Goal: Task Accomplishment & Management: Complete application form

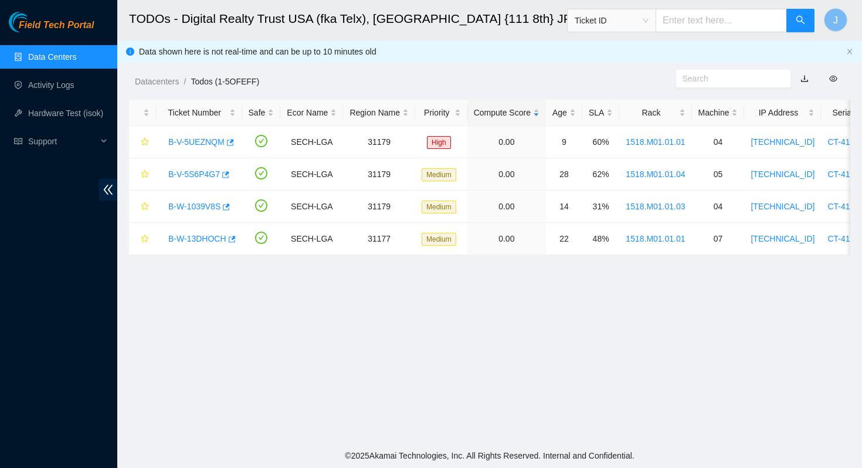
scroll to position [73, 0]
click at [191, 141] on link "B-V-5UEZNQM" at bounding box center [196, 141] width 56 height 9
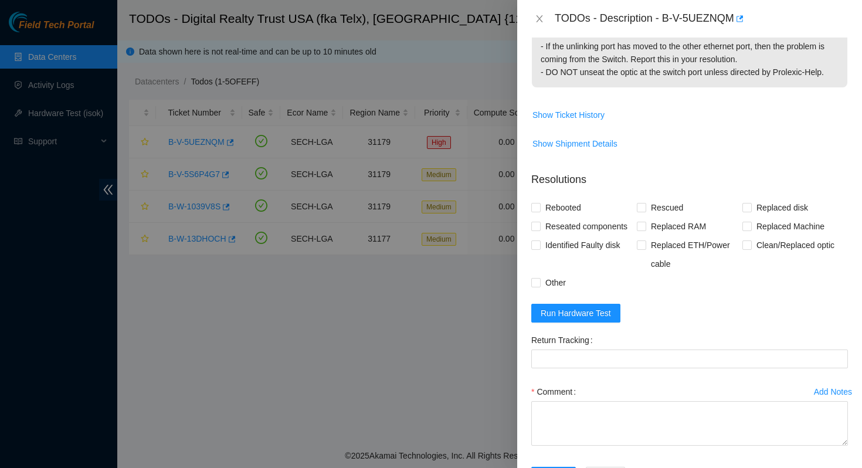
scroll to position [441, 0]
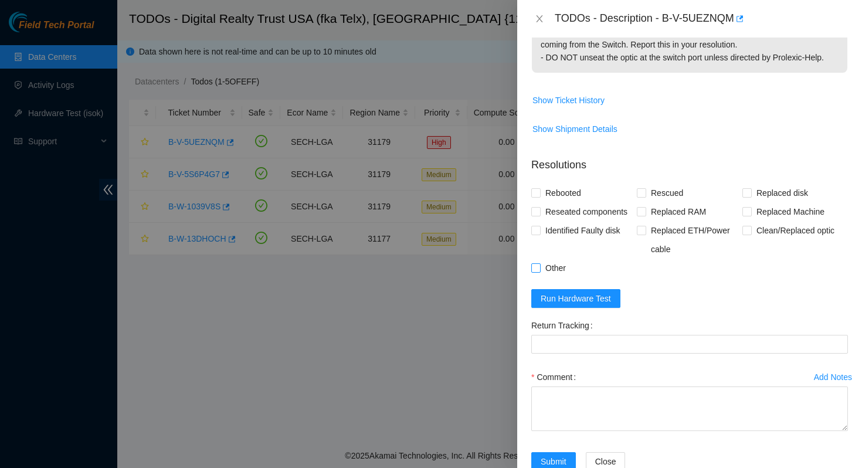
click at [539, 271] on input "Other" at bounding box center [535, 267] width 8 height 8
checkbox input "true"
click at [539, 216] on span at bounding box center [535, 211] width 9 height 9
click at [539, 215] on input "Reseated components" at bounding box center [535, 211] width 8 height 8
checkbox input "true"
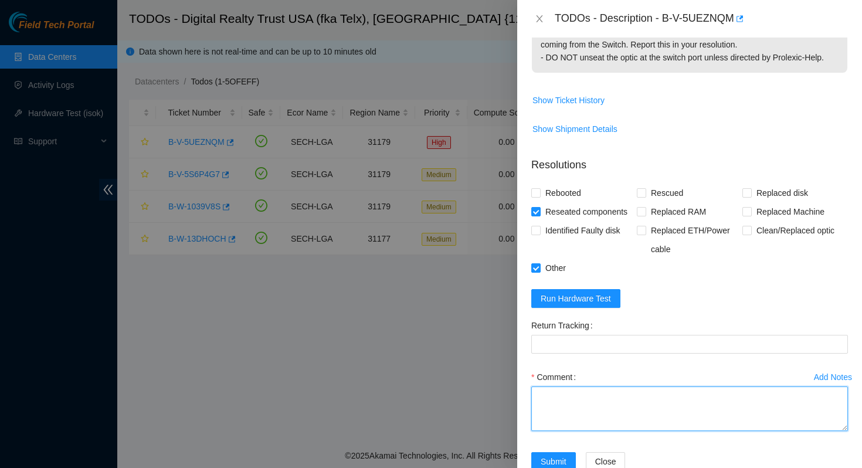
click at [600, 428] on textarea "Comment" at bounding box center [689, 408] width 317 height 45
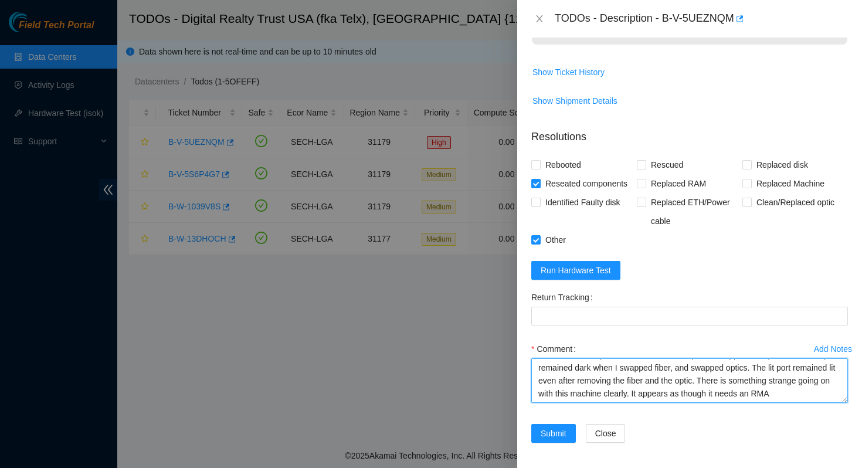
scroll to position [504, 0]
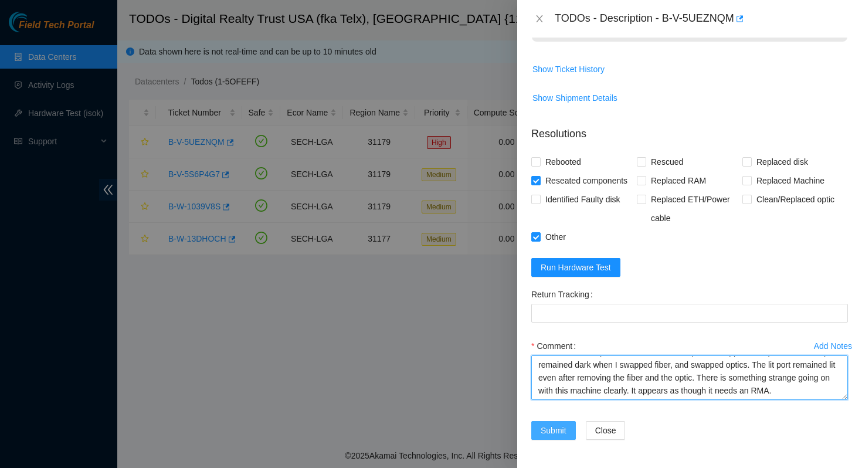
type textarea "Cleaned and scoped fiber. Reseated the optics. Swapped the optics. The dark por…"
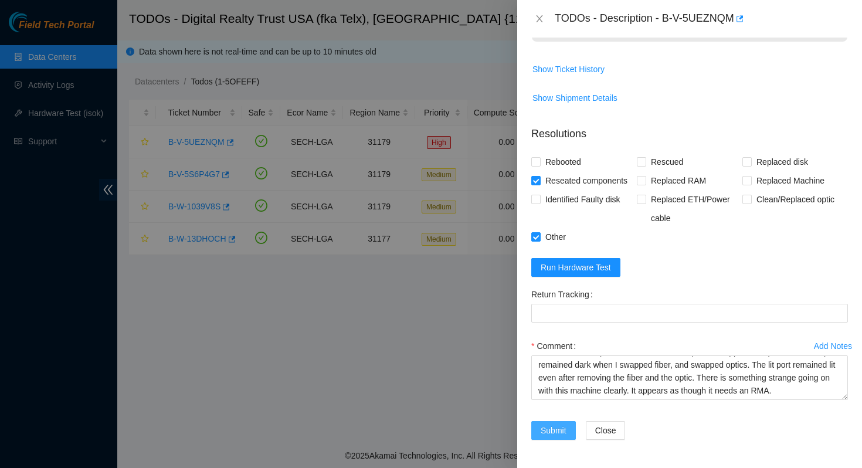
click at [556, 427] on span "Submit" at bounding box center [554, 430] width 26 height 13
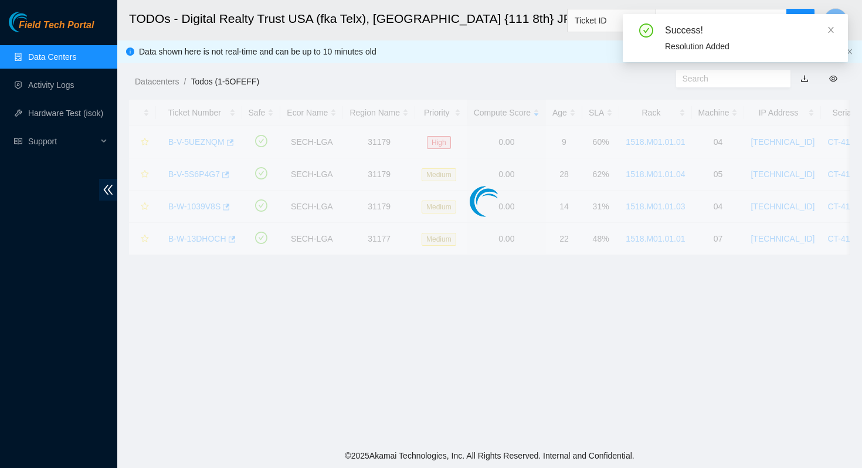
scroll to position [319, 0]
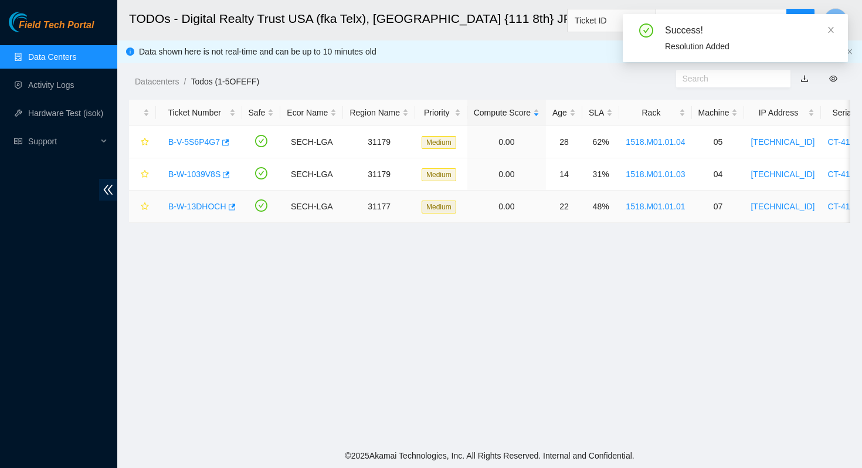
click at [194, 205] on link "B-W-13DHOCH" at bounding box center [197, 206] width 58 height 9
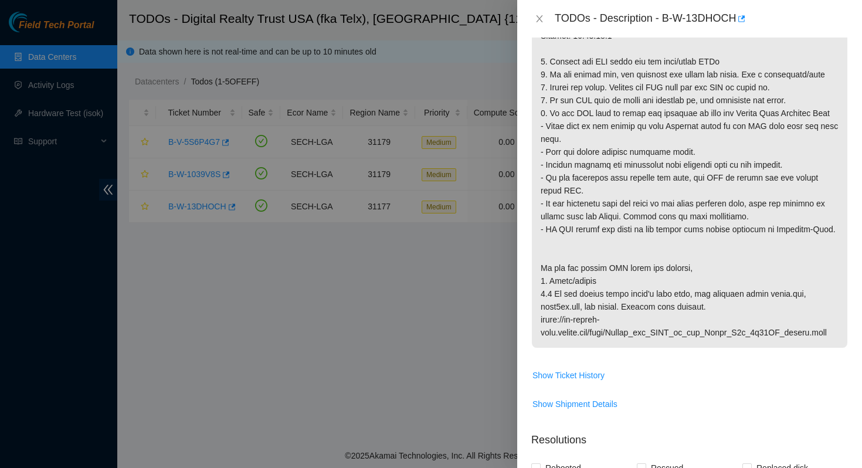
scroll to position [242, 0]
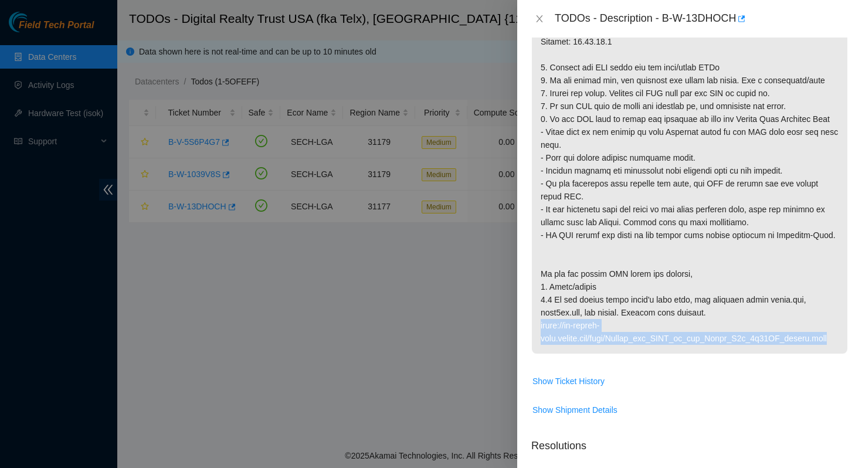
drag, startPoint x: 579, startPoint y: 362, endPoint x: 539, endPoint y: 338, distance: 46.6
click at [539, 338] on p at bounding box center [689, 177] width 315 height 353
copy p "[URL][DOMAIN_NAME]"
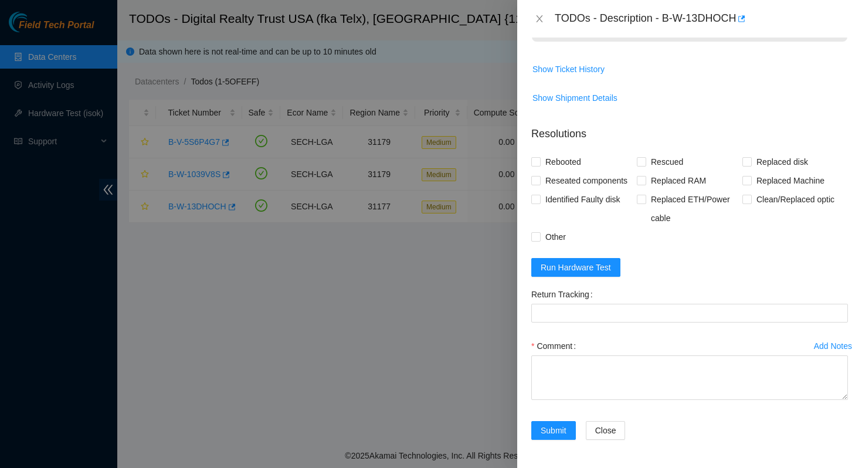
scroll to position [598, 0]
click at [532, 239] on input "Other" at bounding box center [535, 236] width 8 height 8
checkbox input "true"
click at [538, 176] on input "Reseated components" at bounding box center [535, 180] width 8 height 8
checkbox input "true"
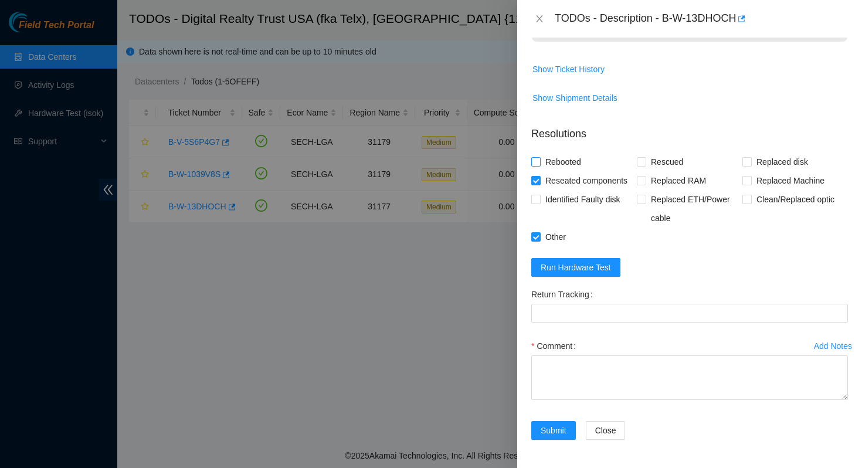
click at [538, 157] on input "Rebooted" at bounding box center [535, 161] width 8 height 8
checkbox input "true"
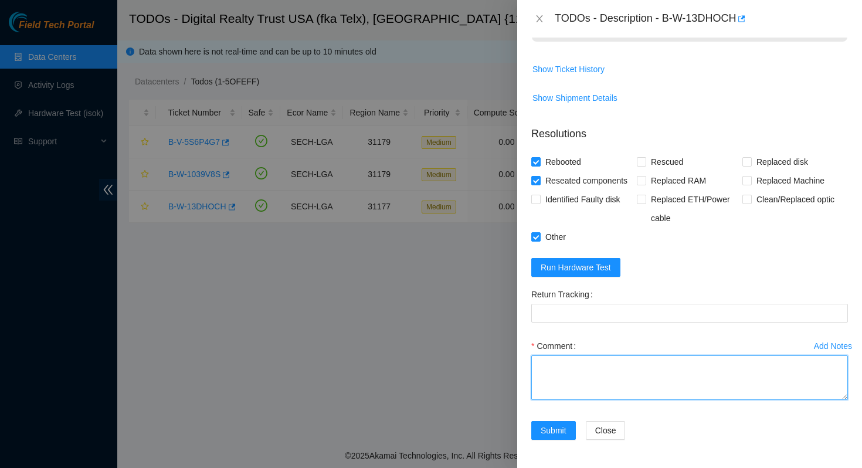
click at [605, 390] on textarea "Comment" at bounding box center [689, 377] width 317 height 45
type textarea "Attempted swapping fiber,"
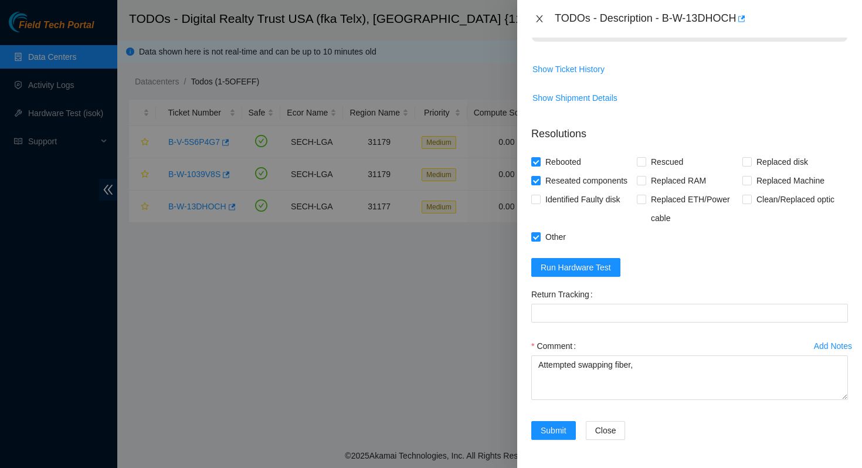
click at [537, 16] on icon "close" at bounding box center [539, 18] width 9 height 9
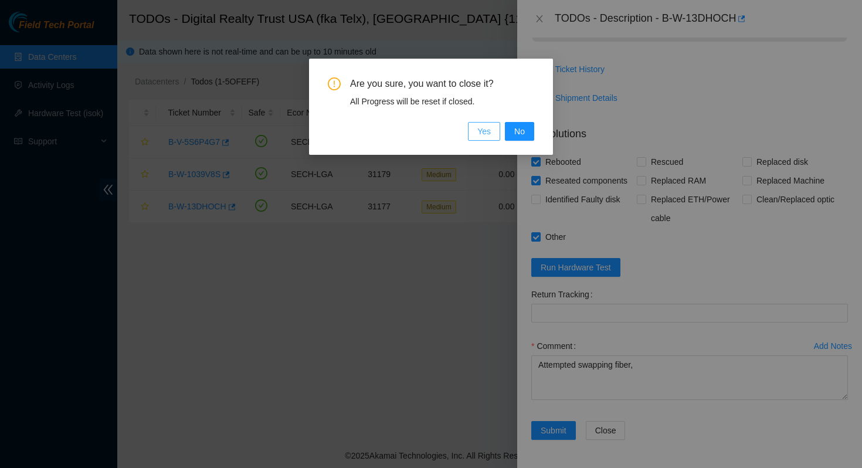
click at [487, 133] on span "Yes" at bounding box center [483, 131] width 13 height 13
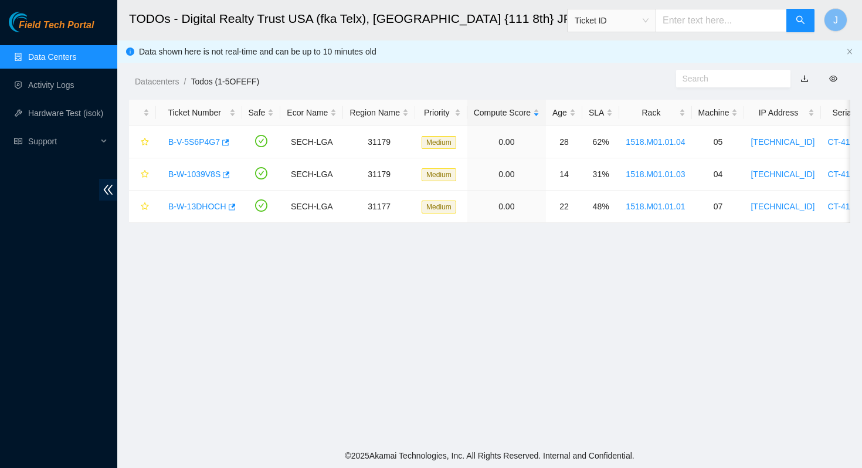
scroll to position [319, 0]
click at [56, 86] on link "Activity Logs" at bounding box center [51, 84] width 46 height 9
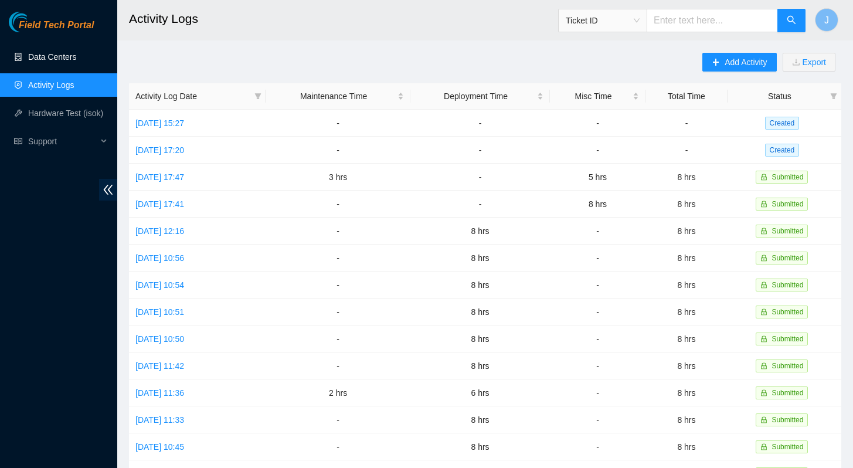
click at [60, 53] on link "Data Centers" at bounding box center [52, 56] width 48 height 9
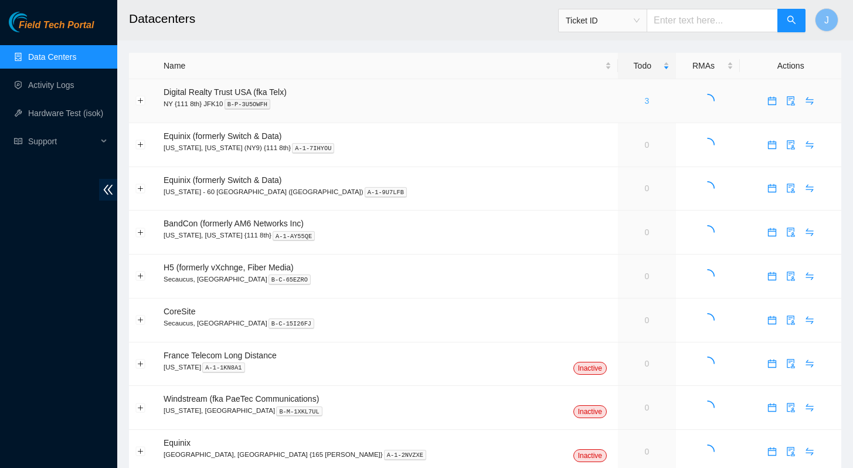
click at [644, 99] on link "3" at bounding box center [646, 100] width 5 height 9
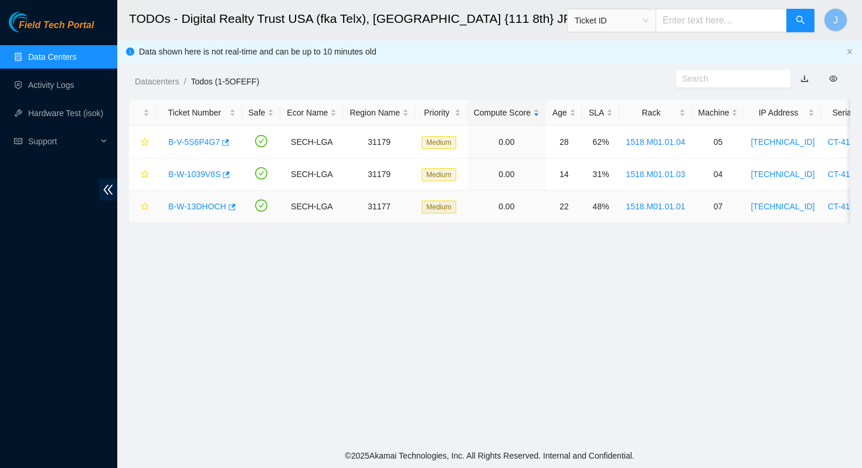
click at [196, 209] on link "B-W-13DHOCH" at bounding box center [197, 206] width 58 height 9
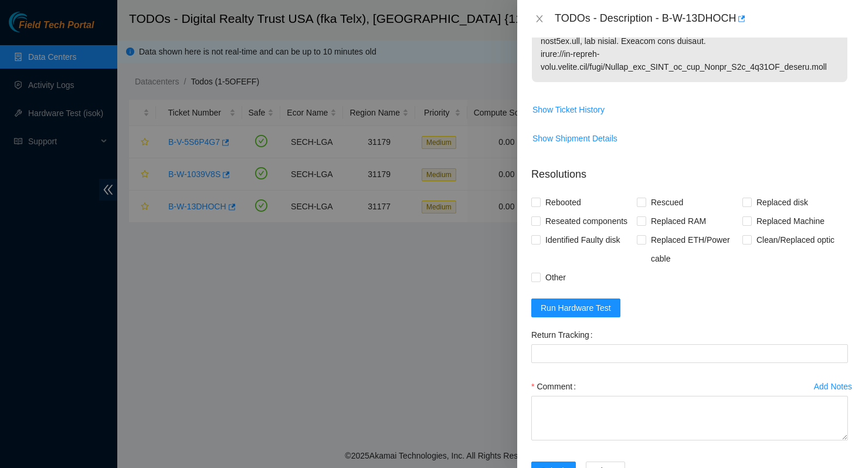
scroll to position [579, 0]
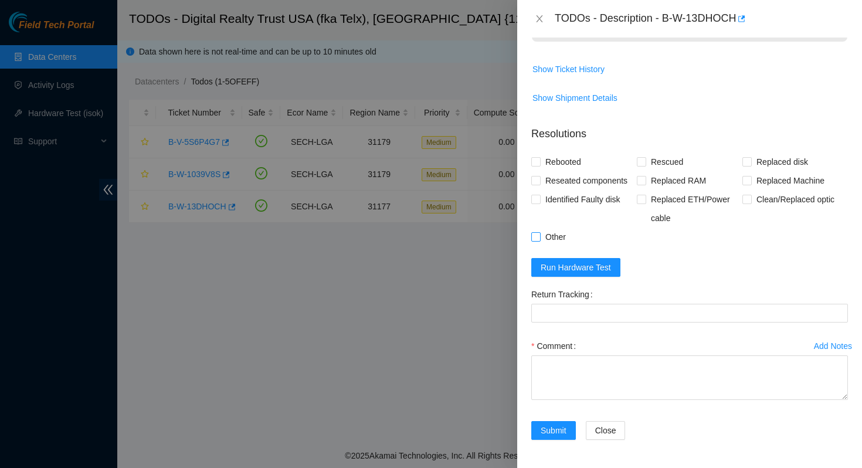
click at [539, 240] on input "Other" at bounding box center [535, 236] width 8 height 8
checkbox input "true"
click at [538, 179] on input "Reseated components" at bounding box center [535, 180] width 8 height 8
checkbox input "true"
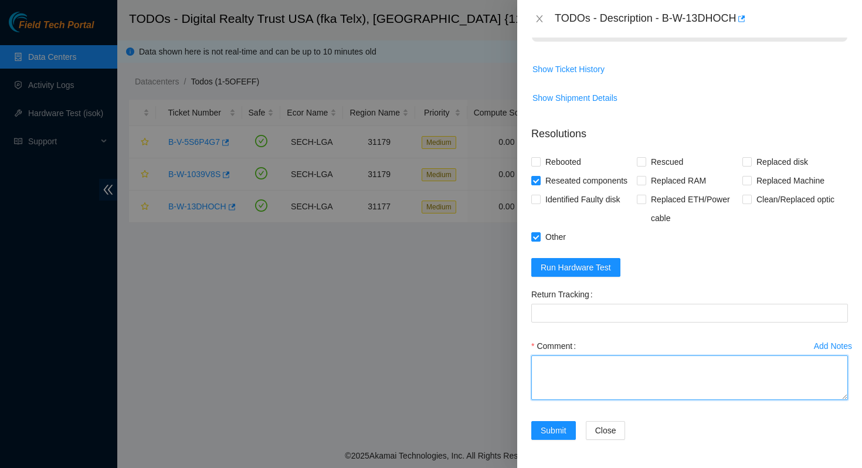
click at [567, 391] on textarea "Comment" at bounding box center [689, 377] width 317 height 45
paste textarea "Attempted swapping fiber,"
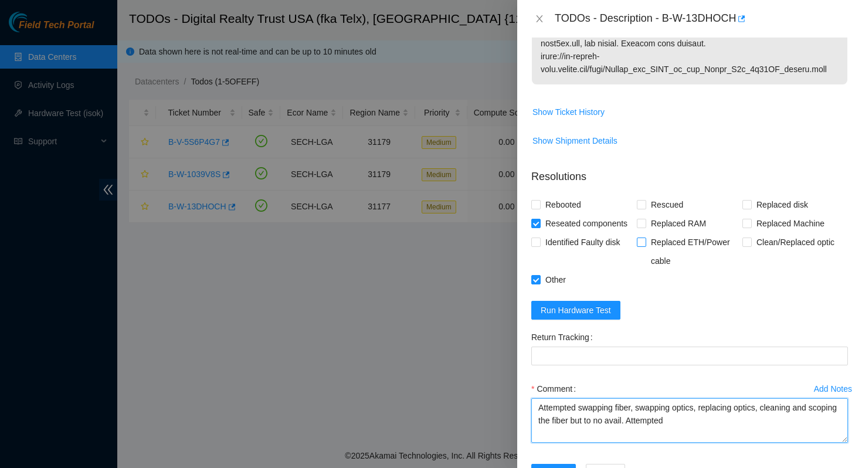
scroll to position [598, 0]
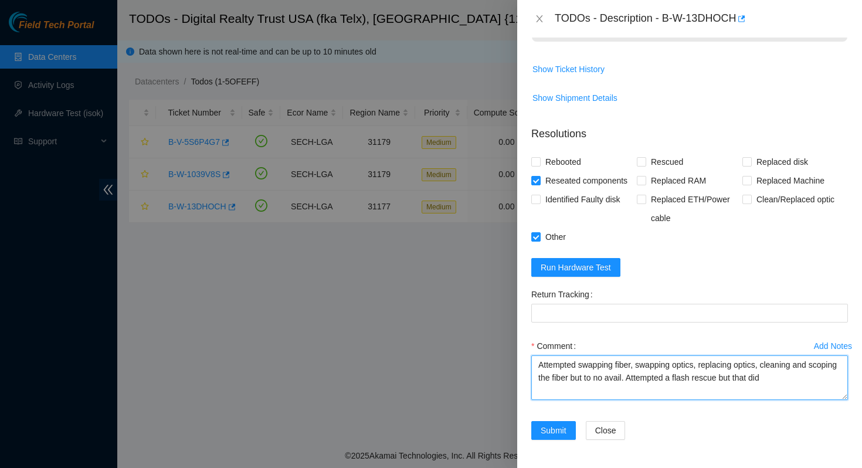
click at [664, 376] on textarea "Attempted swapping fiber, swapping optics, replacing optics, cleaning and scopi…" at bounding box center [689, 377] width 317 height 45
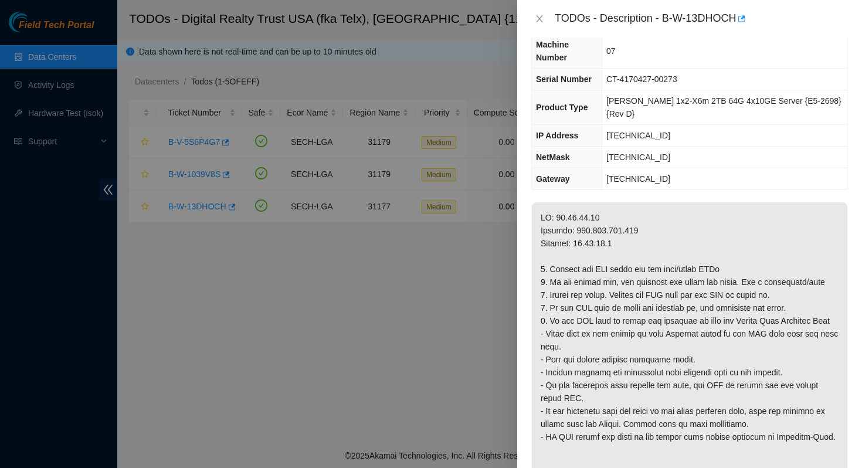
scroll to position [0, 0]
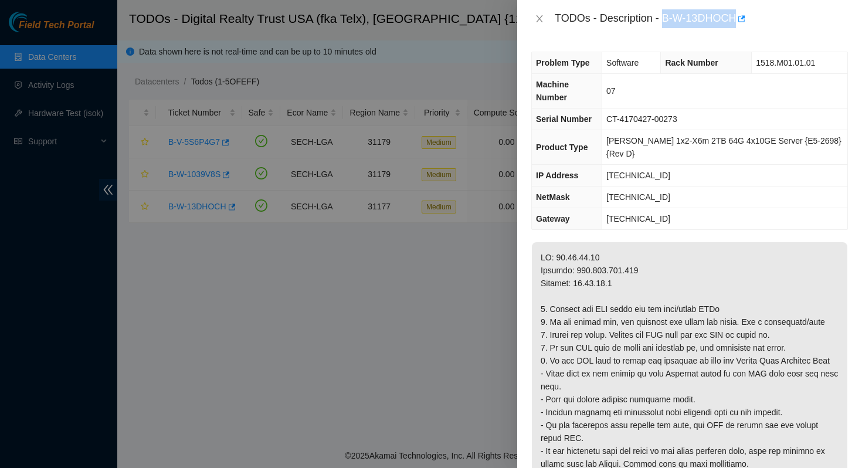
drag, startPoint x: 740, startPoint y: 20, endPoint x: 665, endPoint y: 21, distance: 75.1
click at [665, 21] on div "TODOs - Description - B-W-13DHOCH" at bounding box center [701, 18] width 293 height 19
copy div "B-W-13DHOCH"
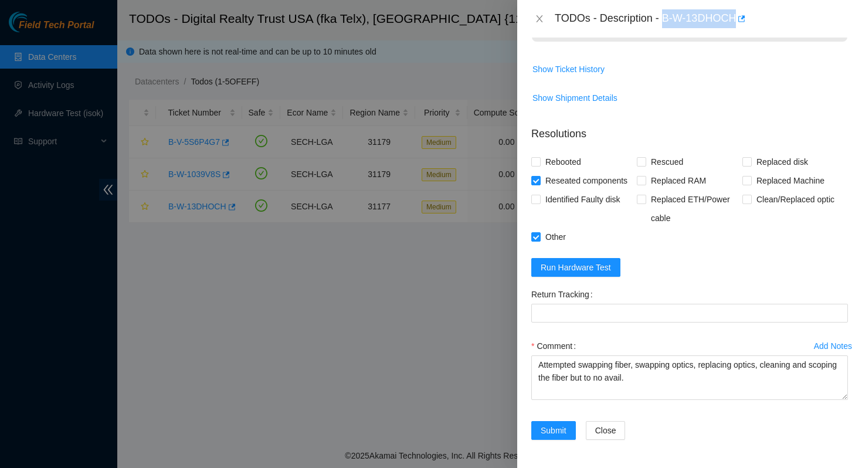
scroll to position [598, 0]
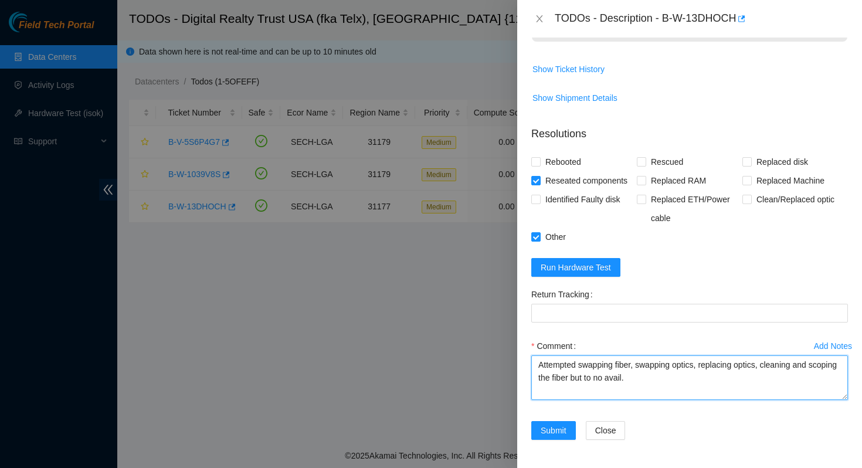
click at [685, 383] on textarea "Attempted swapping fiber, swapping optics, replacing optics, cleaning and scopi…" at bounding box center [689, 377] width 317 height 45
click at [664, 376] on textarea "Attempted swapping fiber, swapping optics, replacing optics, cleaning and scopi…" at bounding box center [689, 377] width 317 height 45
click at [665, 385] on textarea "Attempted swapping fiber, swapping optics, replacing optics, cleaning and scopi…" at bounding box center [689, 377] width 317 height 45
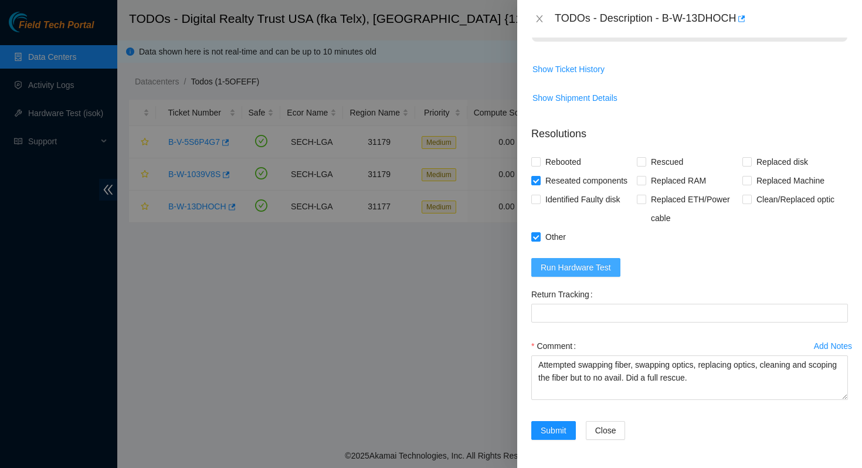
click at [596, 265] on span "Run Hardware Test" at bounding box center [576, 267] width 70 height 13
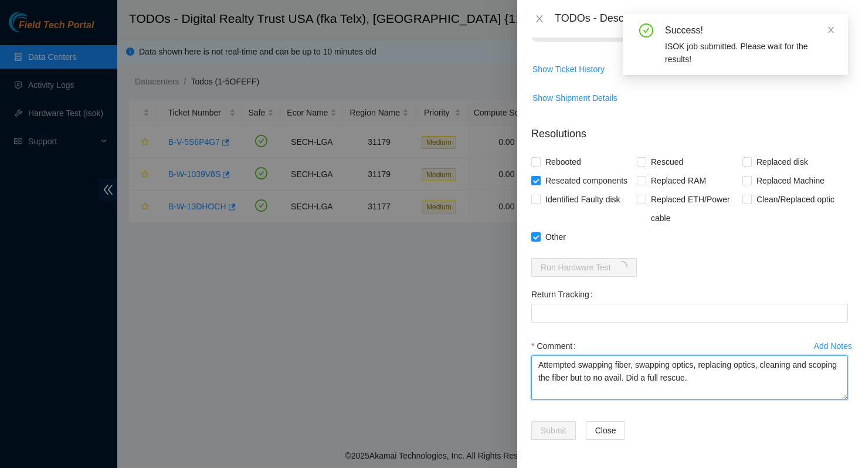
click at [759, 382] on textarea "Attempted swapping fiber, swapping optics, replacing optics, cleaning and scopi…" at bounding box center [689, 377] width 317 height 45
drag, startPoint x: 762, startPoint y: 381, endPoint x: 507, endPoint y: 363, distance: 255.7
click at [507, 363] on div "TODOs - Description - B-W-13DHOCH Problem Type Software Rack Number 1518.M01.01…" at bounding box center [431, 234] width 862 height 468
click at [743, 379] on textarea "Attempted swapping fiber, swapping optics, replacing optics, cleaning and scopi…" at bounding box center [689, 377] width 317 height 45
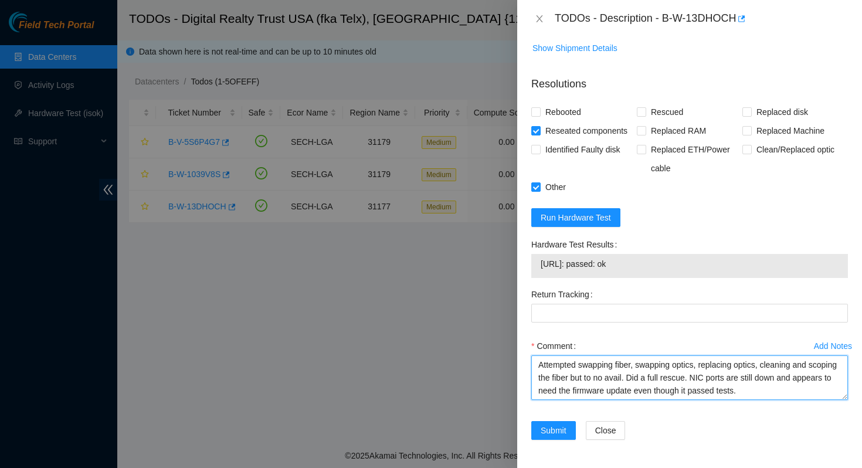
scroll to position [648, 0]
type textarea "Attempted swapping fiber, swapping optics, replacing optics, cleaning and scopi…"
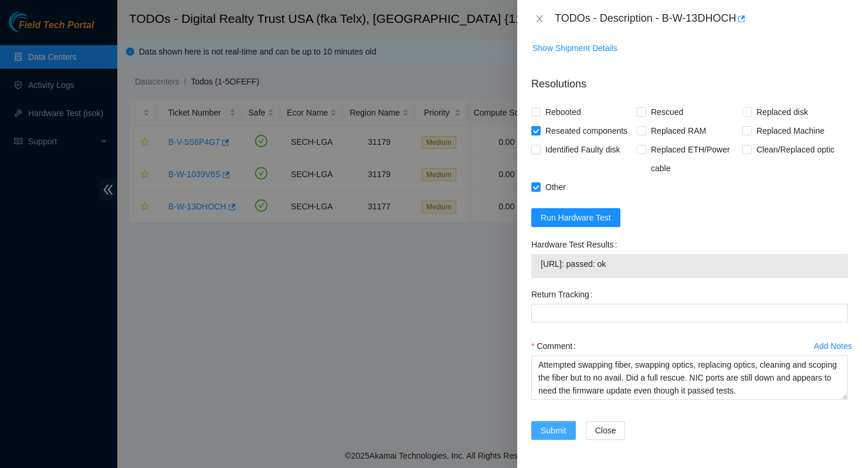
click at [553, 432] on span "Submit" at bounding box center [554, 430] width 26 height 13
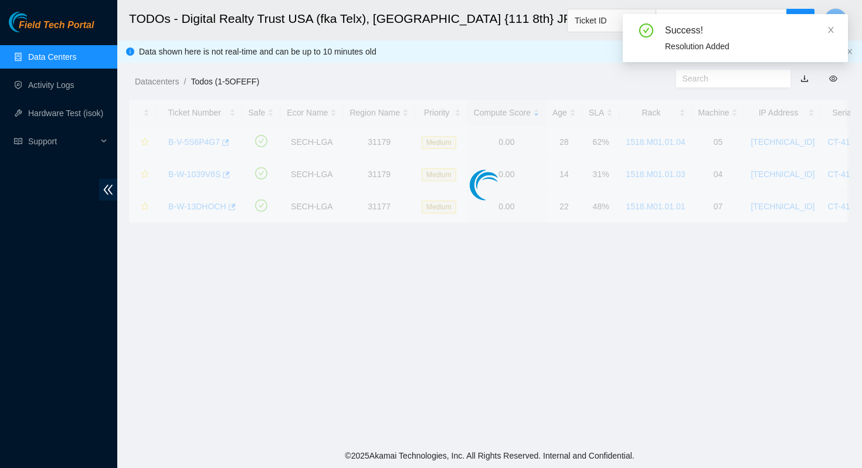
scroll to position [313, 0]
